Goal: Information Seeking & Learning: Learn about a topic

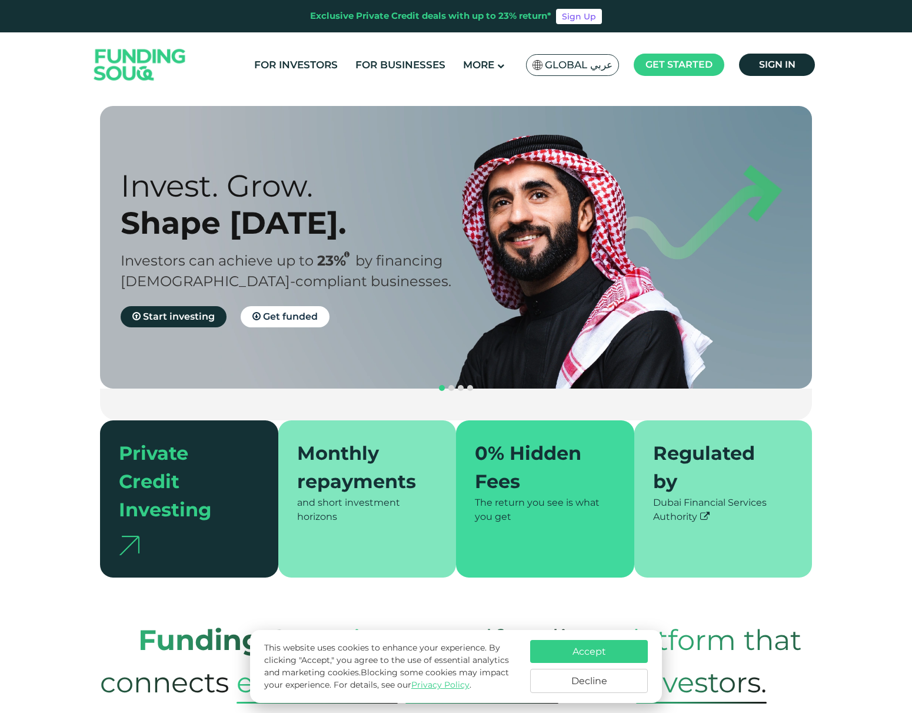
click at [582, 641] on button "Accept" at bounding box center [589, 651] width 118 height 23
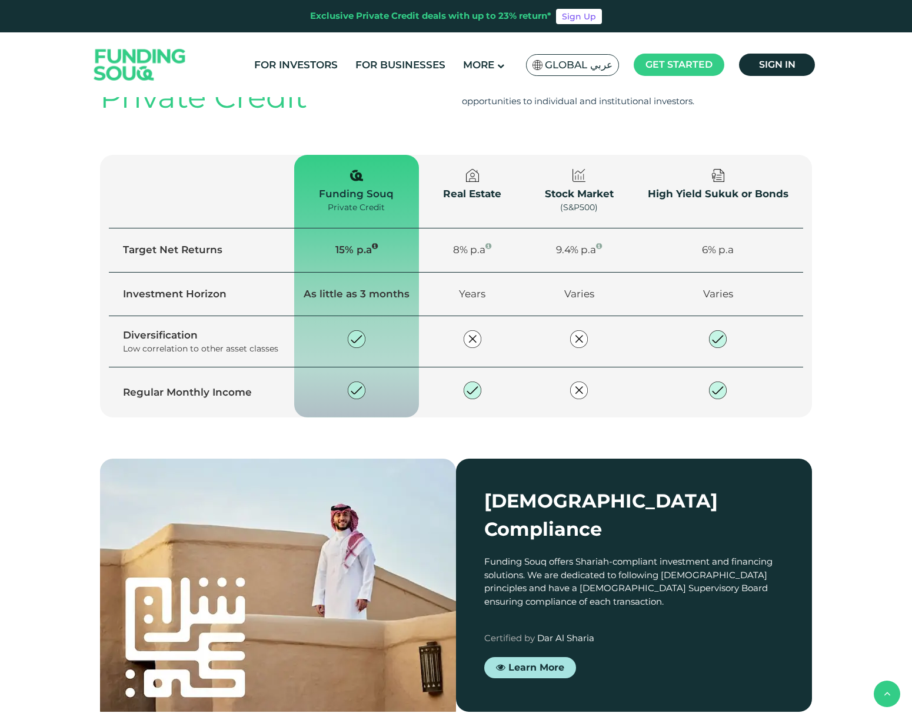
scroll to position [1487, 0]
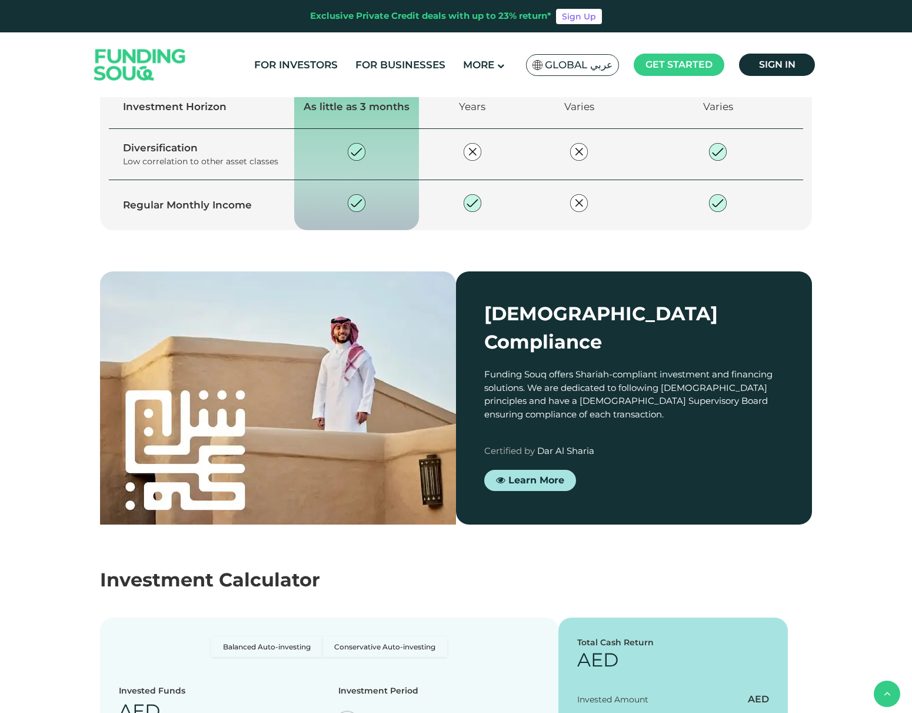
type tc-range-slider "4"
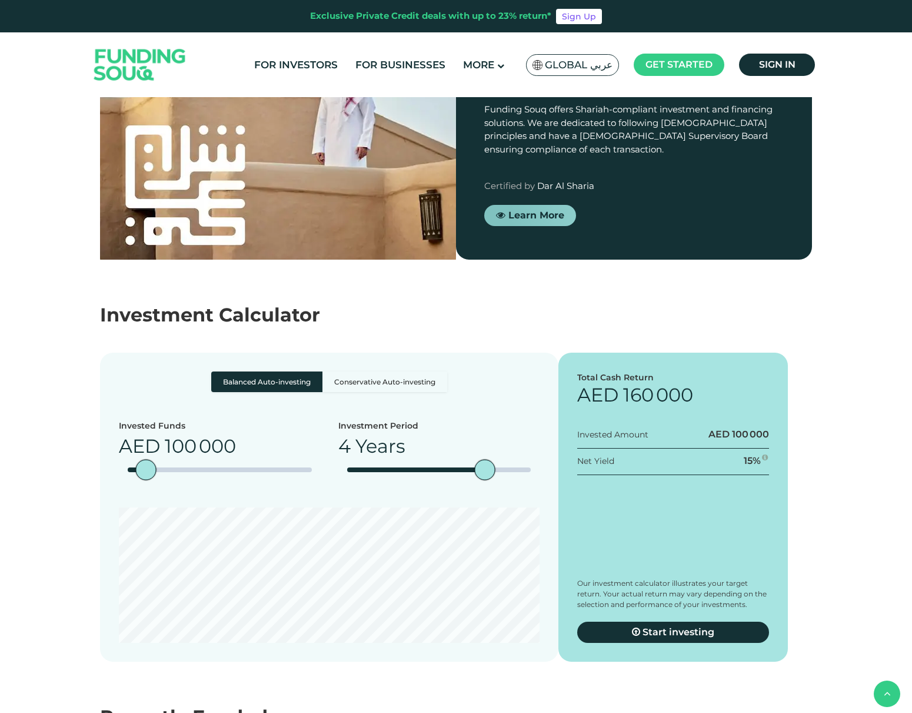
scroll to position [1895, 0]
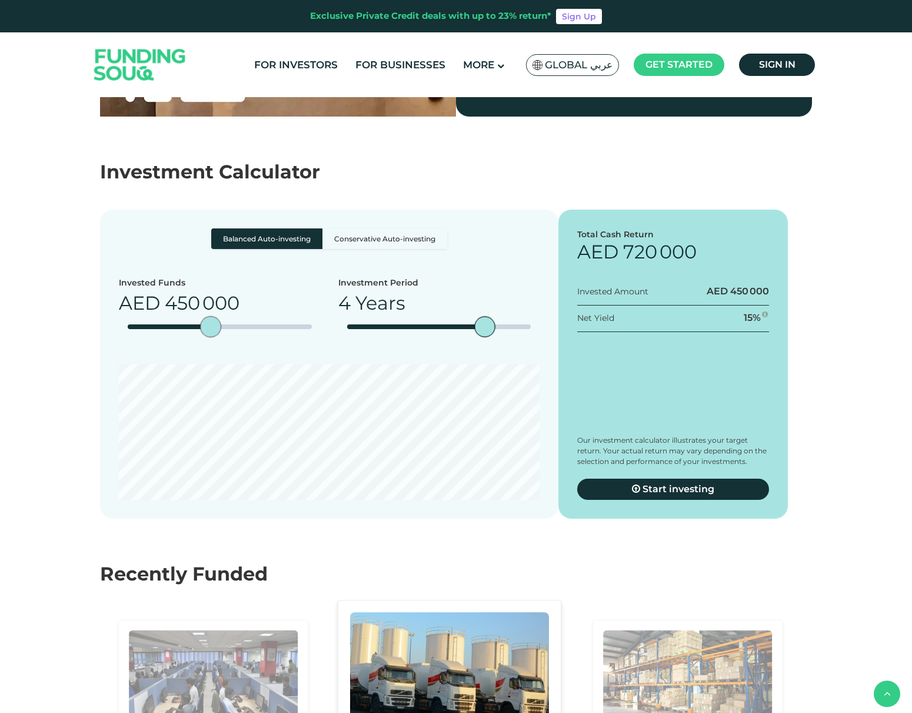
drag, startPoint x: 151, startPoint y: 400, endPoint x: 211, endPoint y: 400, distance: 60.0
click at [211, 337] on div "amount slider" at bounding box center [210, 327] width 21 height 21
drag, startPoint x: 158, startPoint y: 377, endPoint x: 98, endPoint y: 378, distance: 60.0
click at [98, 378] on div "Balanced Auto-investing Conservative Auto-investing Invested Funds AED 450 000 …" at bounding box center [456, 364] width 730 height 309
copy span "AED"
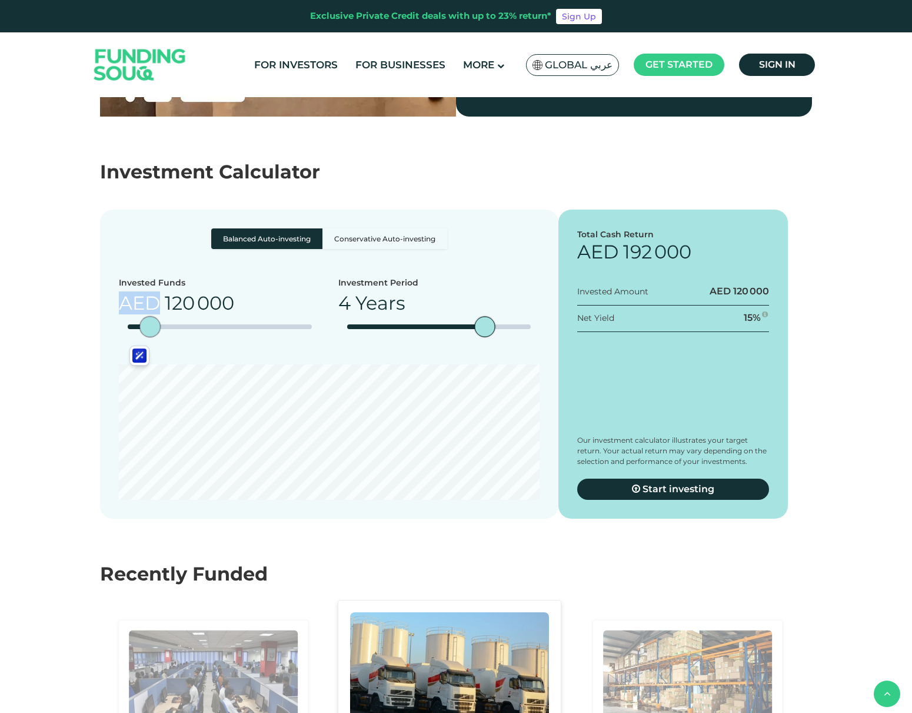
type tc-range-slider "100000"
drag, startPoint x: 208, startPoint y: 397, endPoint x: 145, endPoint y: 401, distance: 62.5
click at [145, 337] on div "amount slider" at bounding box center [146, 327] width 21 height 21
click at [169, 347] on div "Invested Funds AED 100 000" at bounding box center [220, 312] width 202 height 70
type tc-range-slider "5"
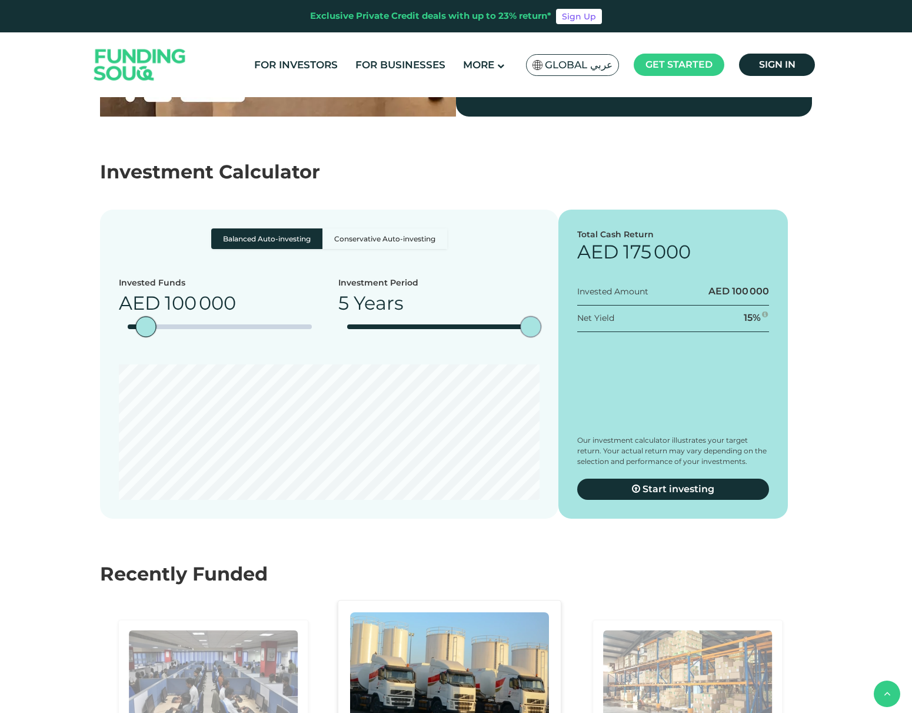
drag, startPoint x: 482, startPoint y: 397, endPoint x: 540, endPoint y: 395, distance: 57.7
click at [540, 337] on div "date slider" at bounding box center [531, 327] width 21 height 21
drag, startPoint x: 626, startPoint y: 328, endPoint x: 639, endPoint y: 327, distance: 12.4
click at [639, 263] on span "175 000" at bounding box center [657, 251] width 68 height 23
